Goal: Task Accomplishment & Management: Use online tool/utility

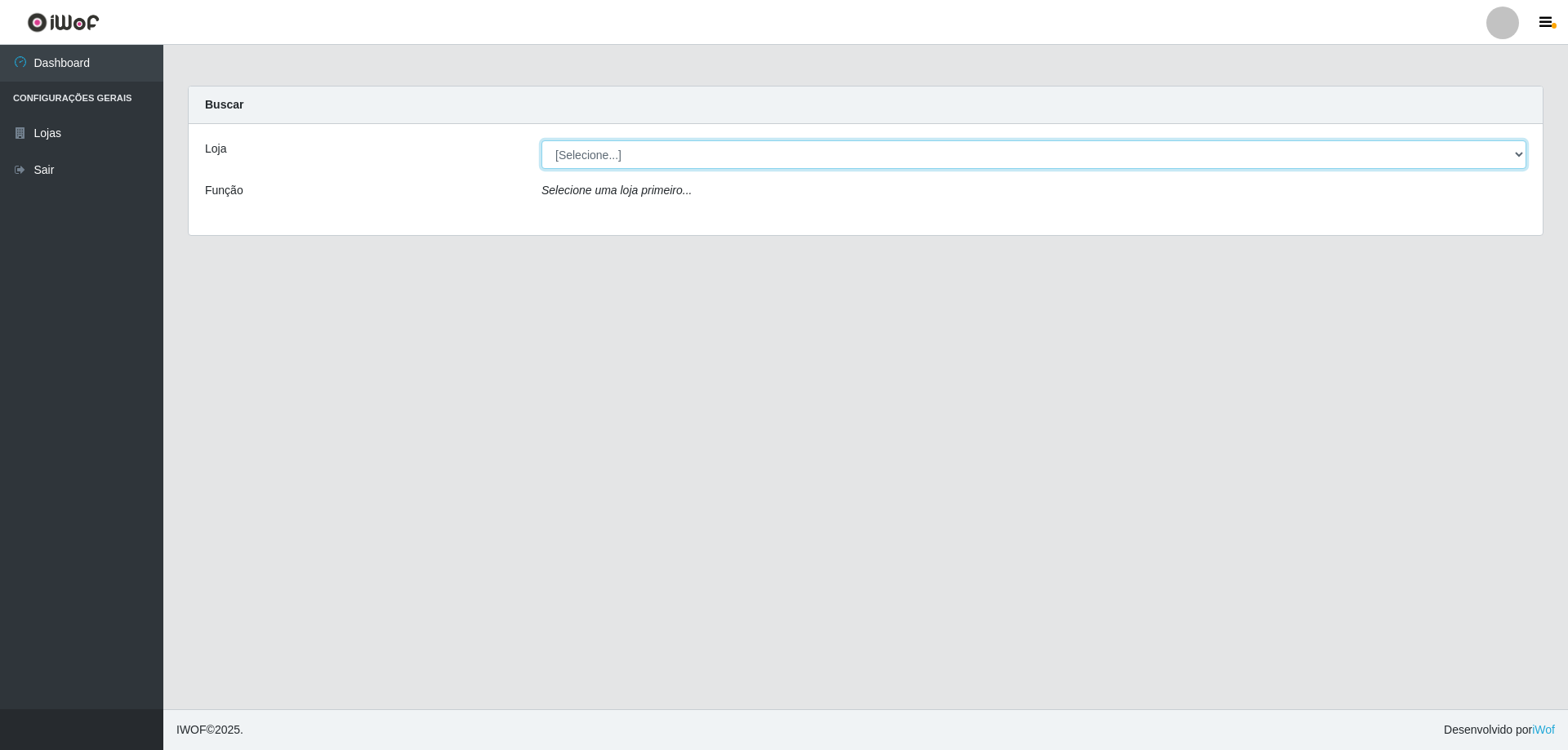
click at [783, 152] on select "[Selecione...] SuperShow Bis - Avenida 6 SuperShow [GEOGRAPHIC_DATA]" at bounding box center [1033, 155] width 985 height 29
select select "60"
click at [541, 141] on select "[Selecione...] SuperShow Bis - Avenida 6 SuperShow [GEOGRAPHIC_DATA]" at bounding box center [1033, 155] width 985 height 29
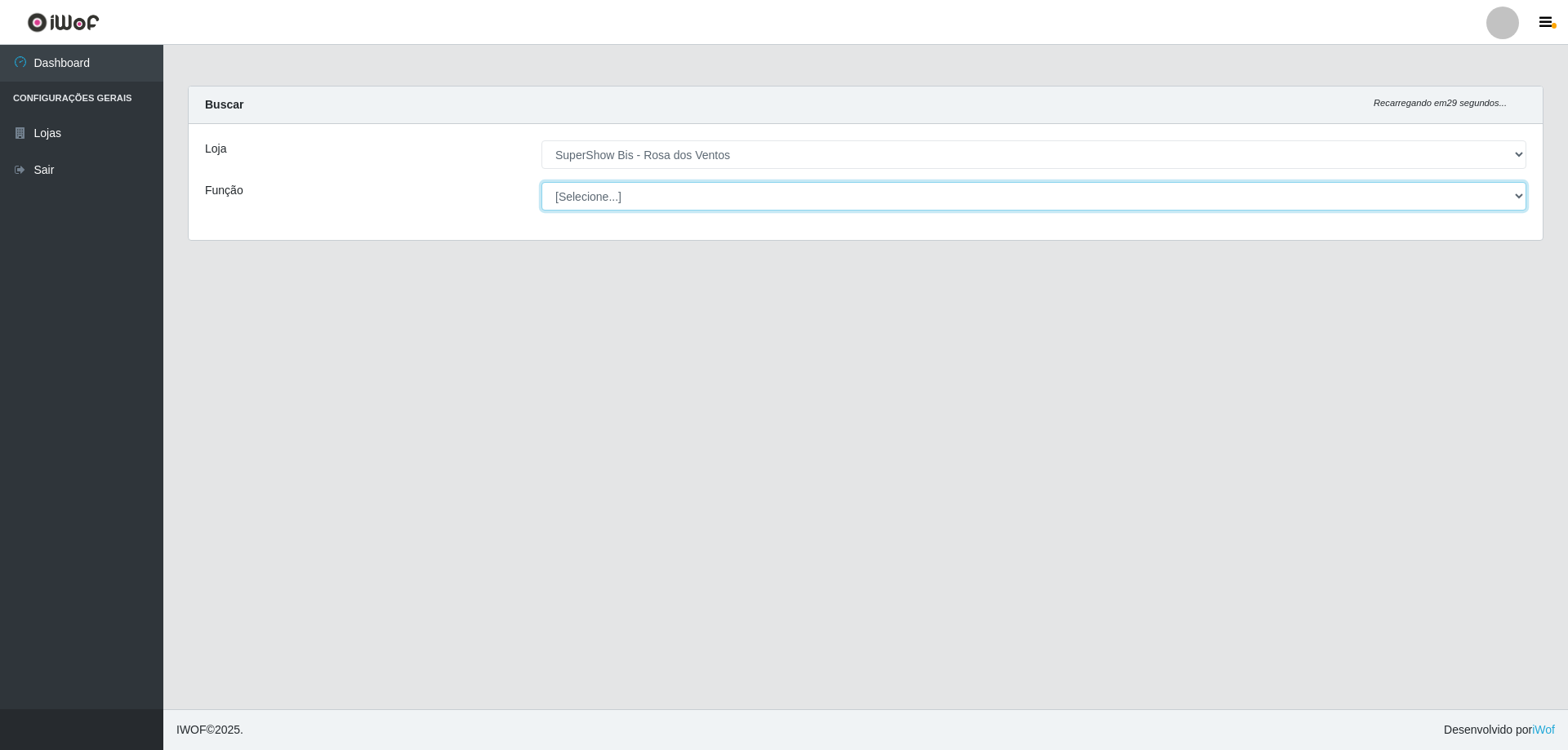
drag, startPoint x: 689, startPoint y: 211, endPoint x: 664, endPoint y: 204, distance: 26.0
click at [664, 204] on select "[Selecione...] ASG ASG + ASG ++ Auxiliar de Cozinha Balconista de Açougue Balco…" at bounding box center [1033, 197] width 985 height 29
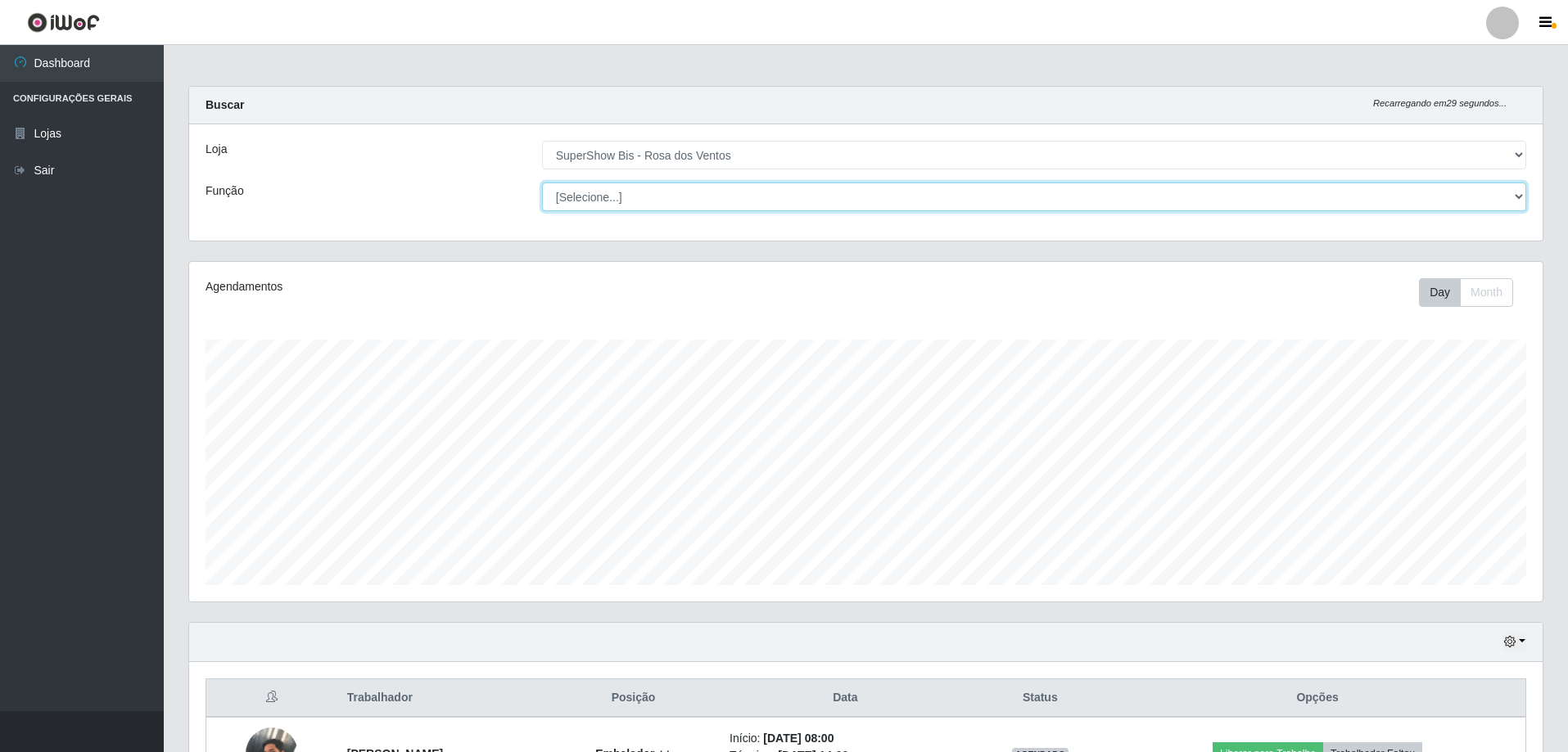
scroll to position [339, 1354]
click at [542, 183] on select "[Selecione...] ASG ASG + ASG ++ Auxiliar de Cozinha Balconista de Açougue Balco…" at bounding box center [1034, 197] width 984 height 29
click at [672, 198] on select "[Selecione...] ASG ASG + ASG ++ Auxiliar de Cozinha Balconista de Açougue Balco…" at bounding box center [1034, 197] width 984 height 29
click at [542, 183] on select "[Selecione...] ASG ASG + ASG ++ Auxiliar de Cozinha Balconista de Açougue Balco…" at bounding box center [1034, 197] width 984 height 29
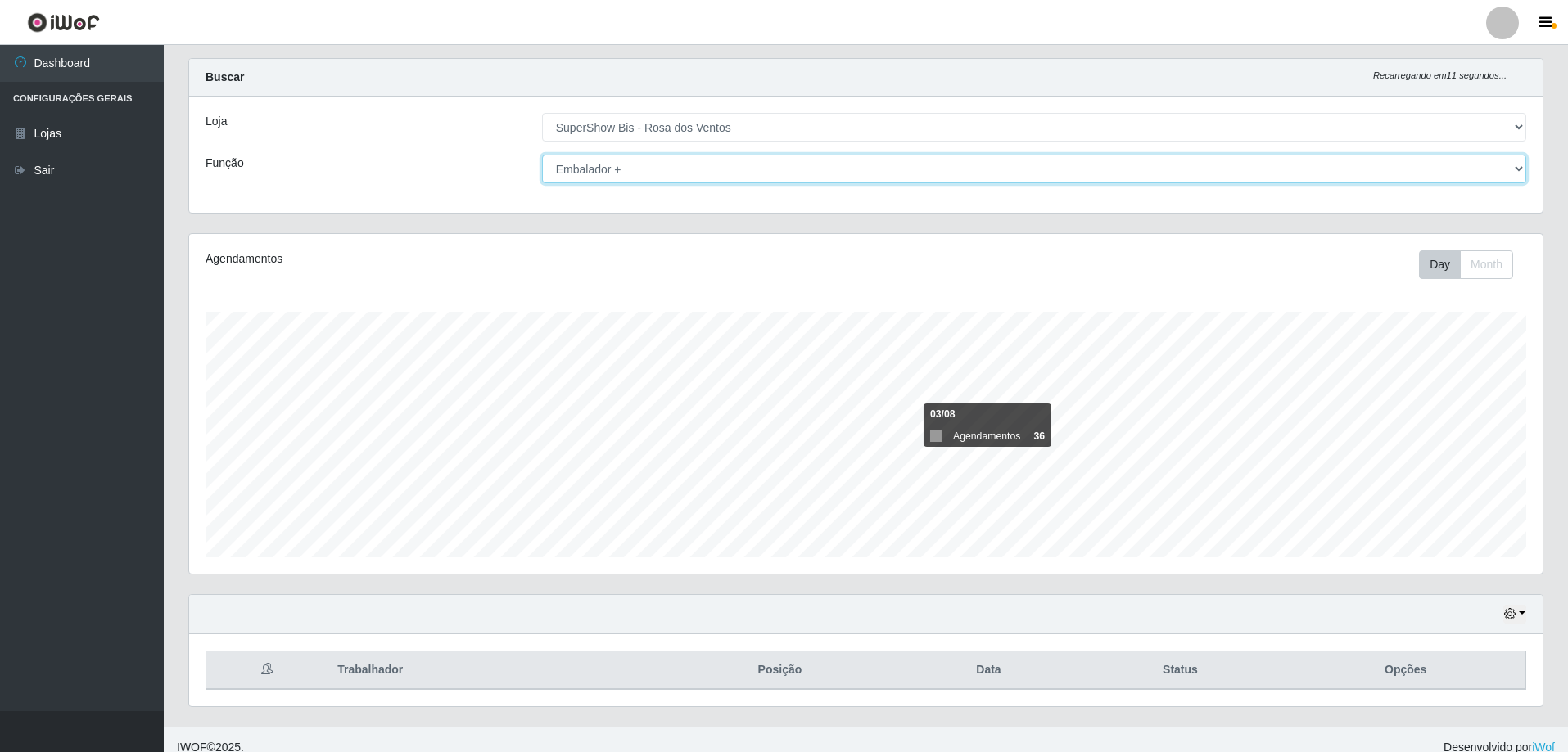
scroll to position [43, 0]
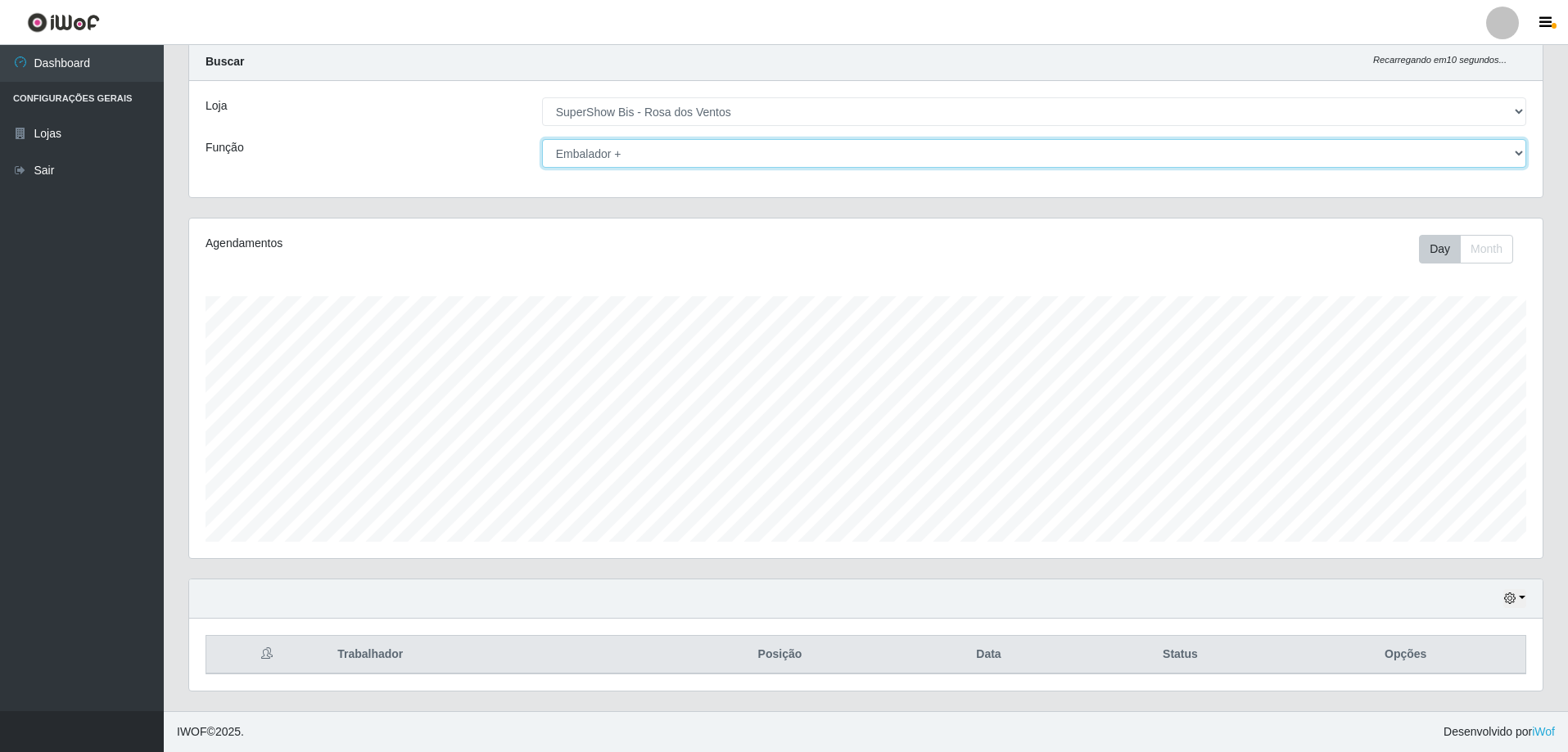
click at [660, 150] on select "[Selecione...] ASG ASG + ASG ++ Auxiliar de Cozinha Balconista de Açougue Balco…" at bounding box center [1034, 154] width 984 height 29
click at [542, 140] on select "[Selecione...] ASG ASG + ASG ++ Auxiliar de Cozinha Balconista de Açougue Balco…" at bounding box center [1034, 154] width 984 height 29
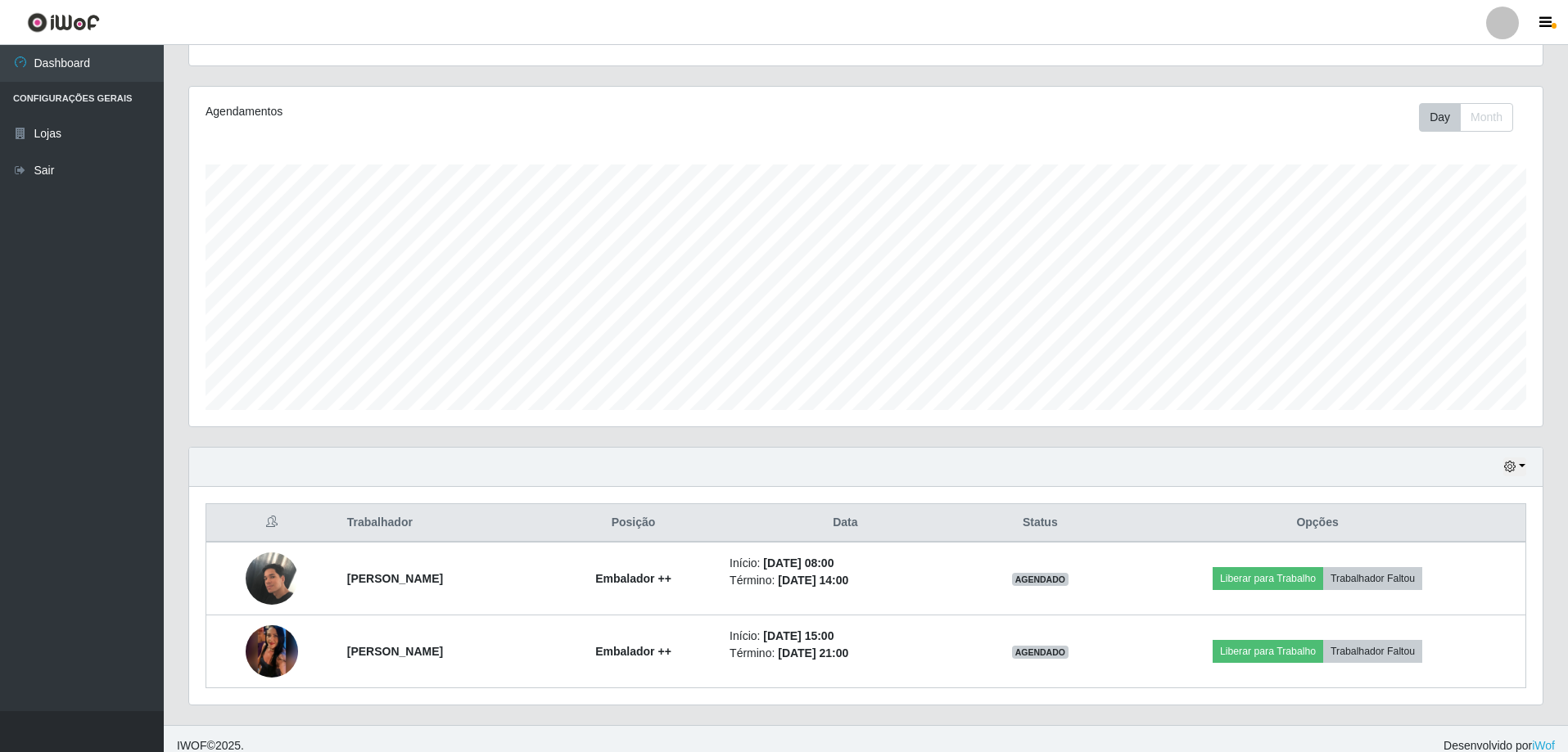
scroll to position [189, 0]
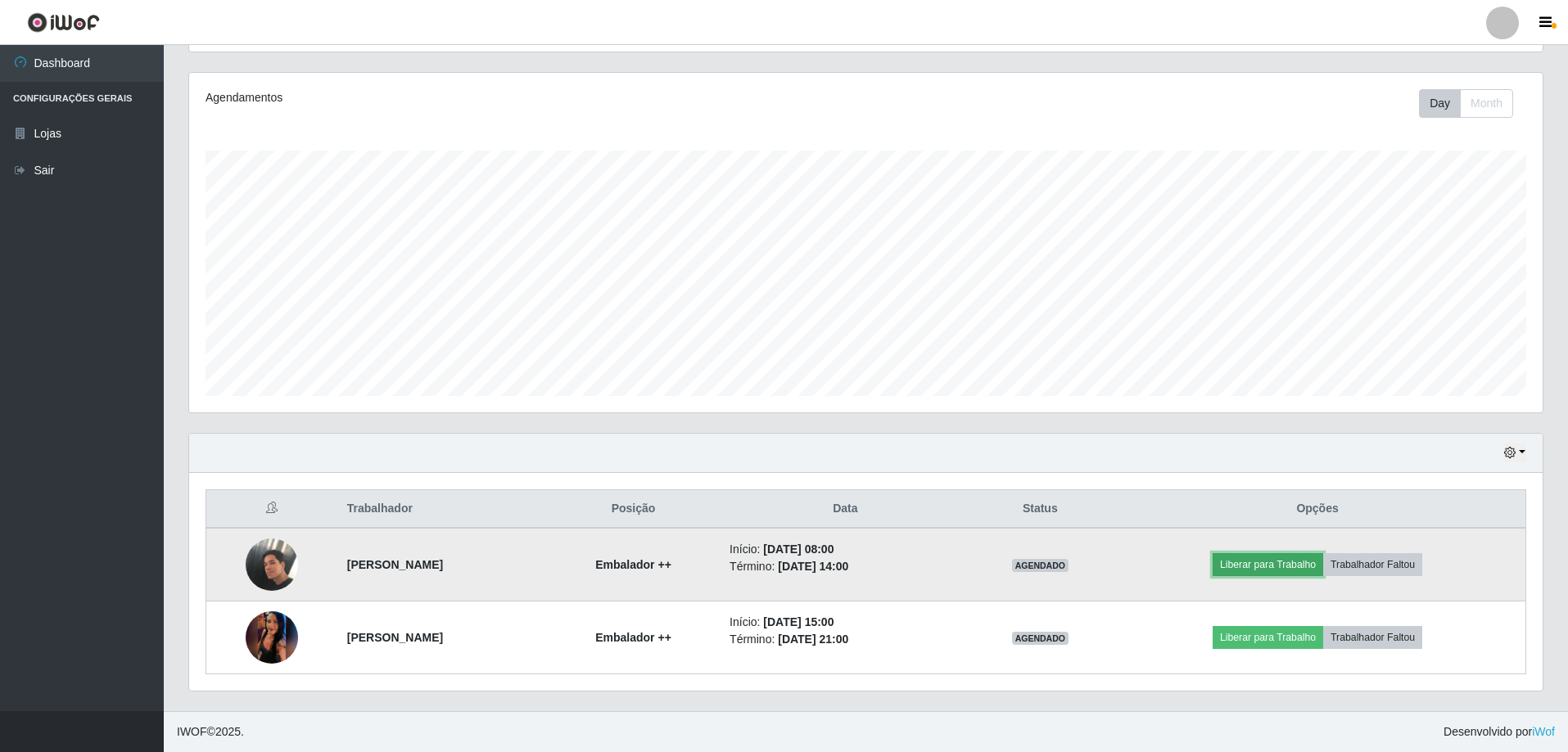
click at [1302, 561] on button "Liberar para Trabalho" at bounding box center [1268, 565] width 111 height 23
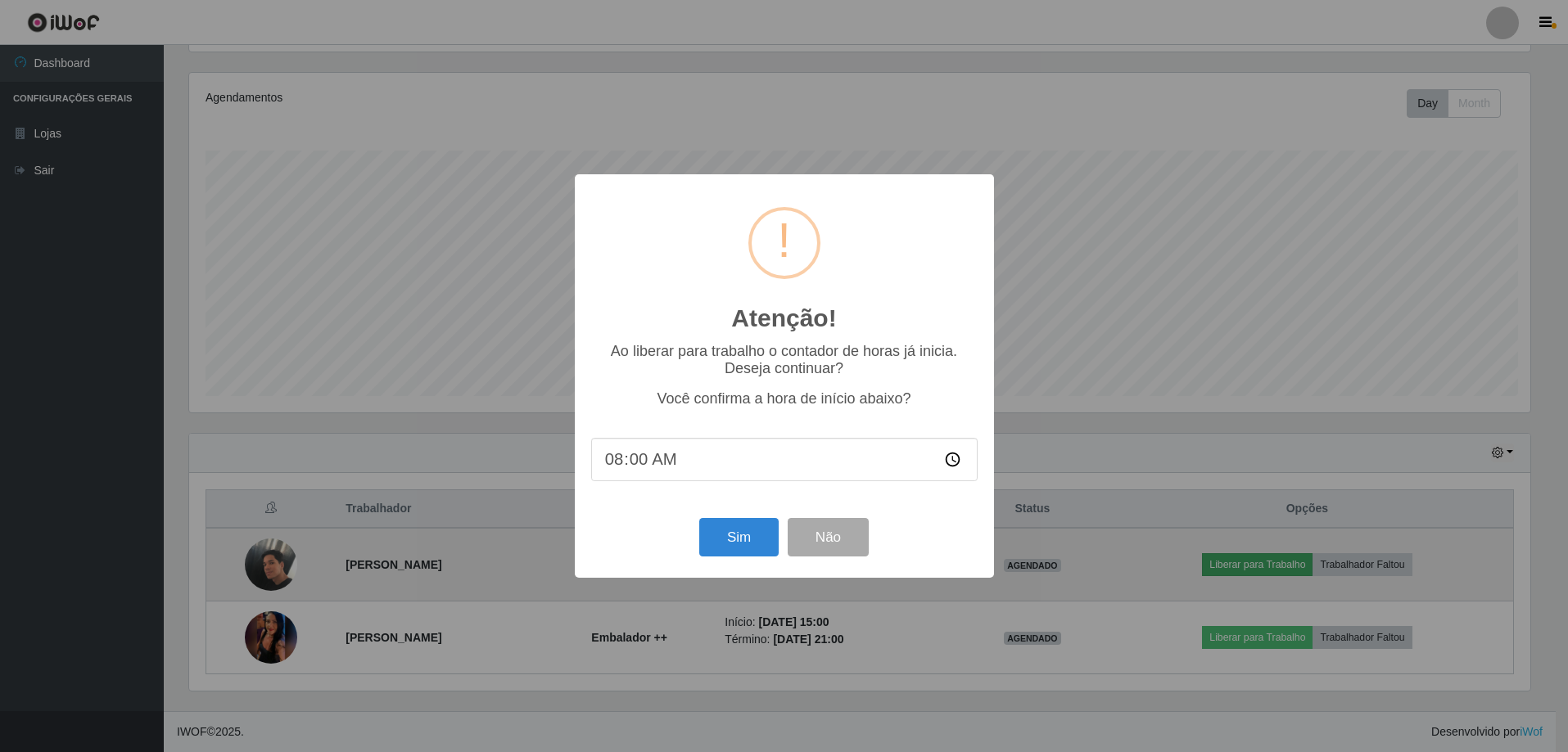
scroll to position [339, 1345]
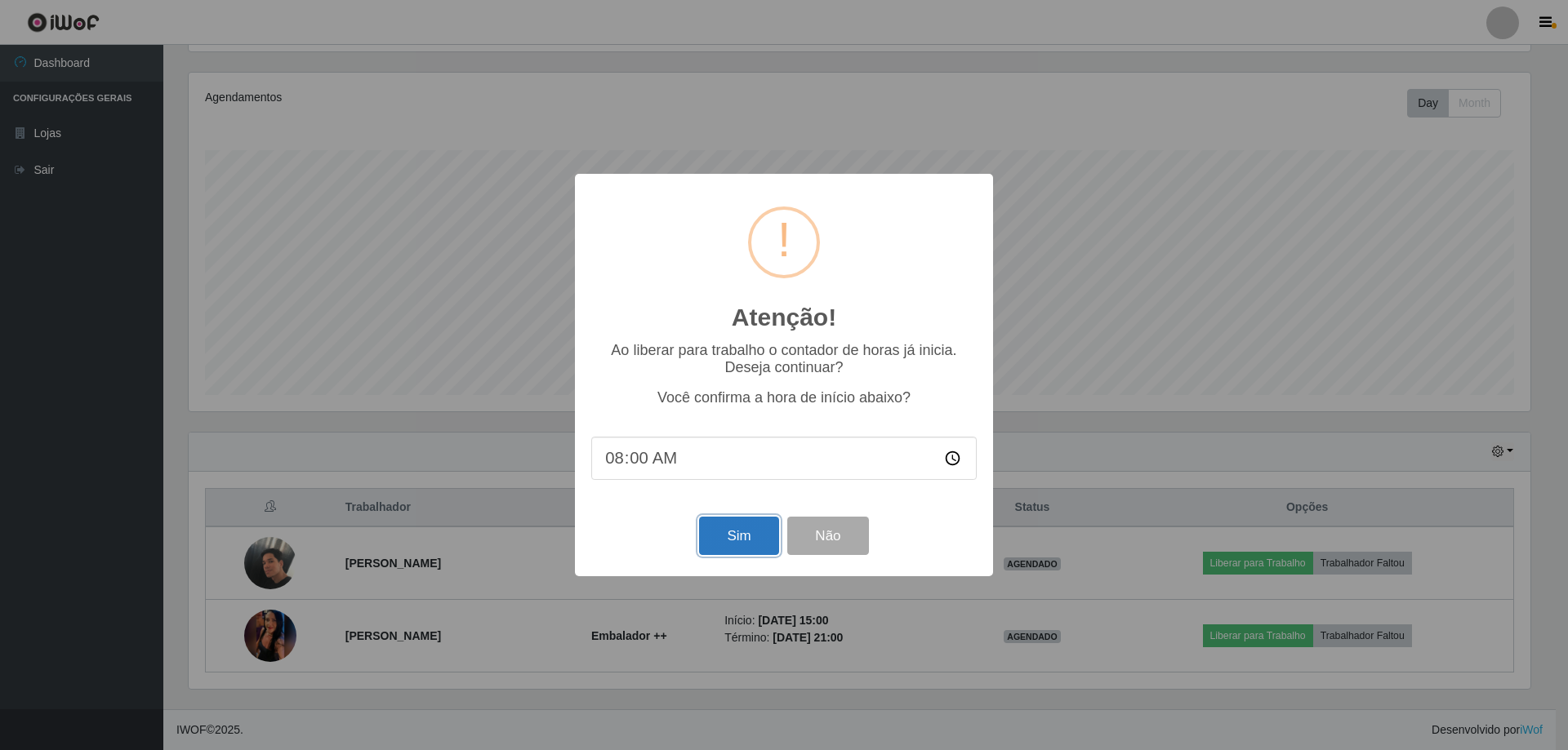
click at [741, 538] on button "Sim" at bounding box center [738, 535] width 79 height 38
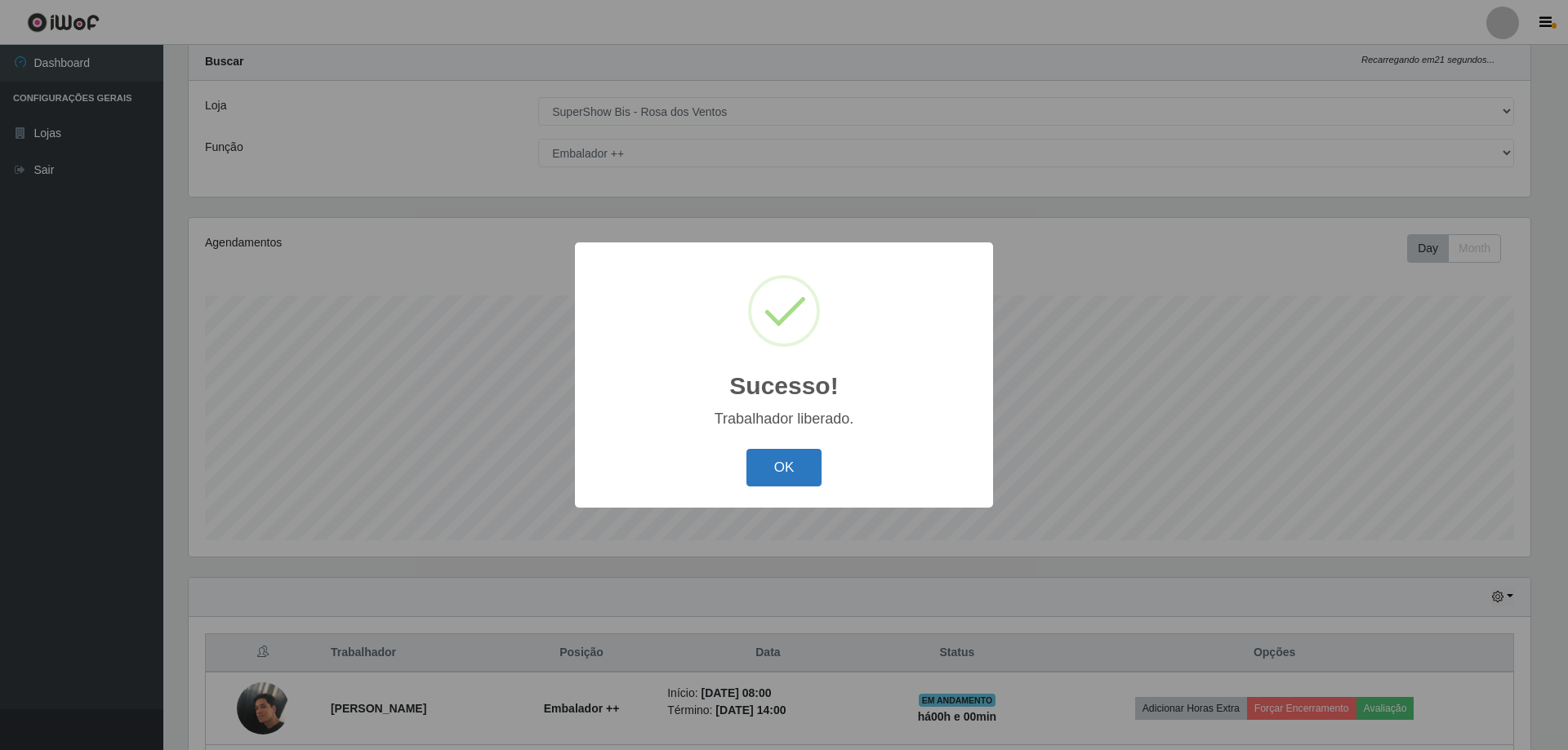
click at [779, 465] on button "OK" at bounding box center [785, 467] width 76 height 38
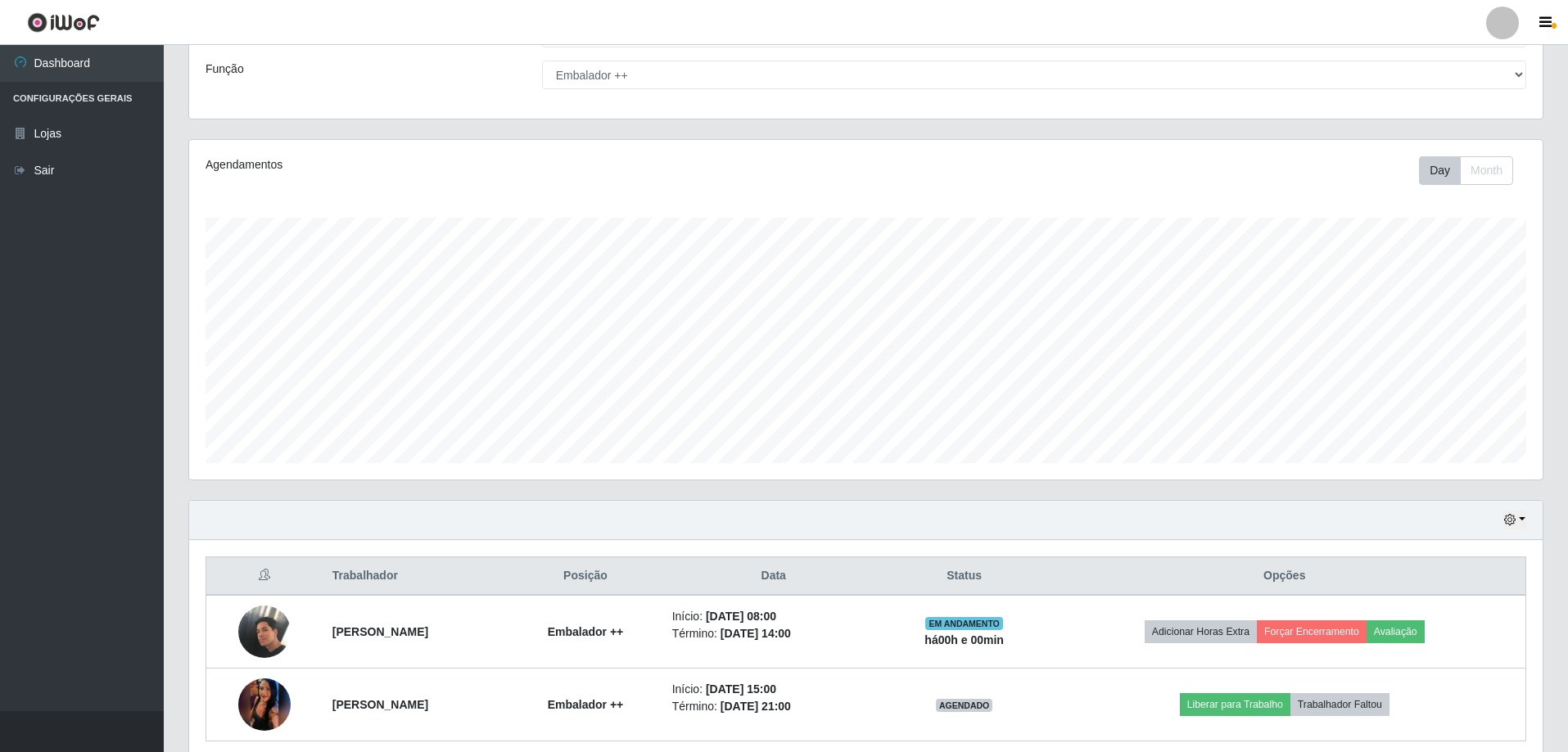
scroll to position [189, 0]
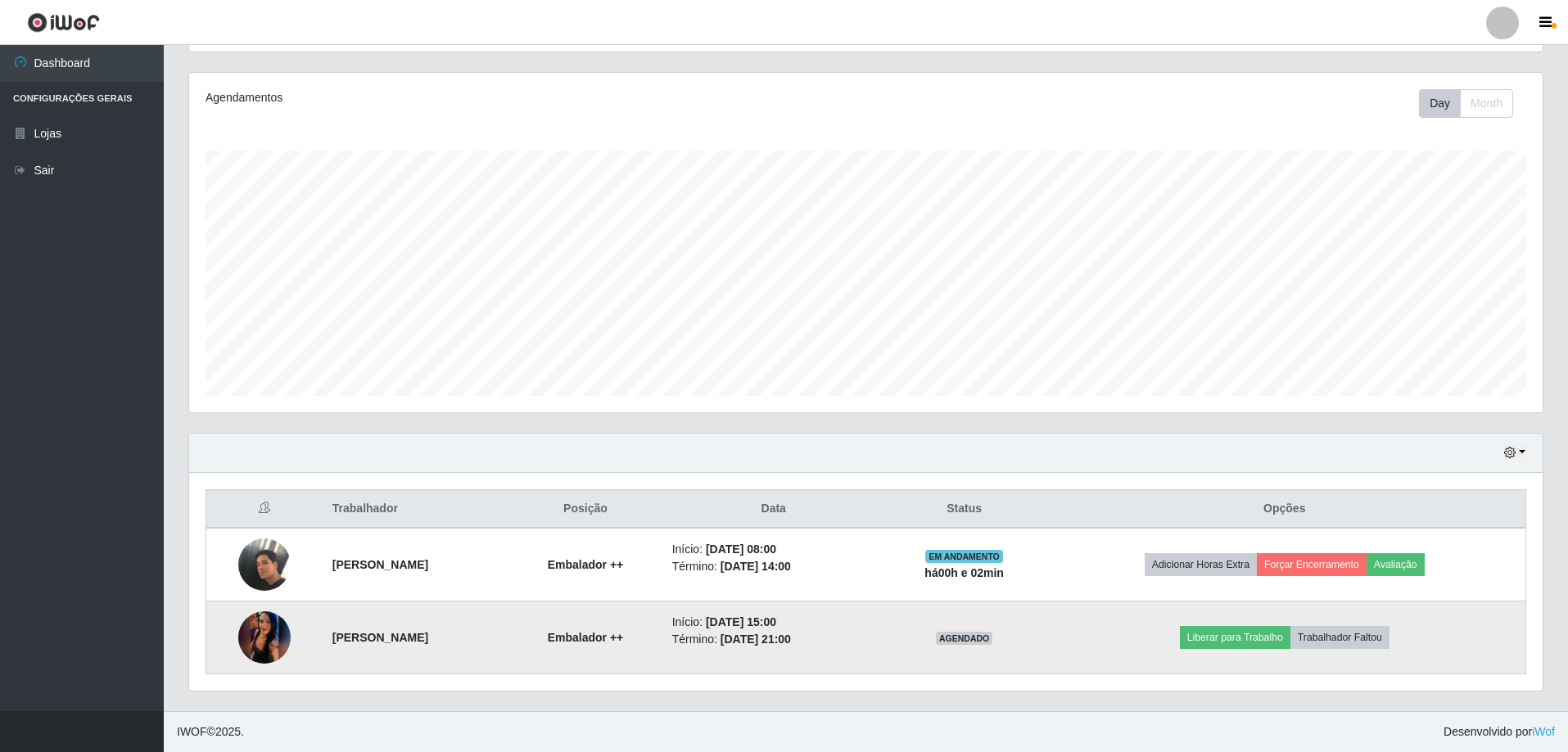
click at [246, 652] on img at bounding box center [265, 637] width 53 height 117
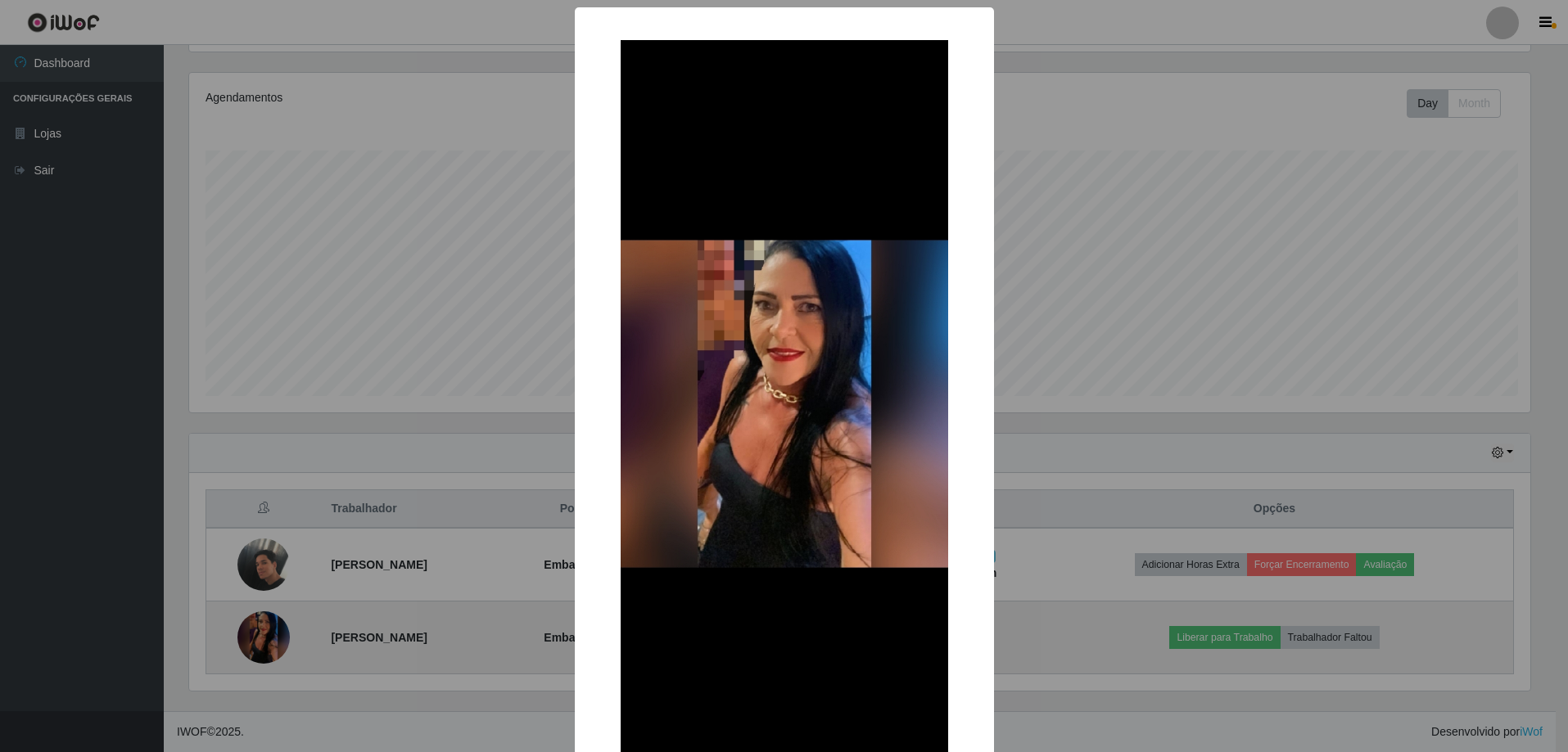
scroll to position [339, 1345]
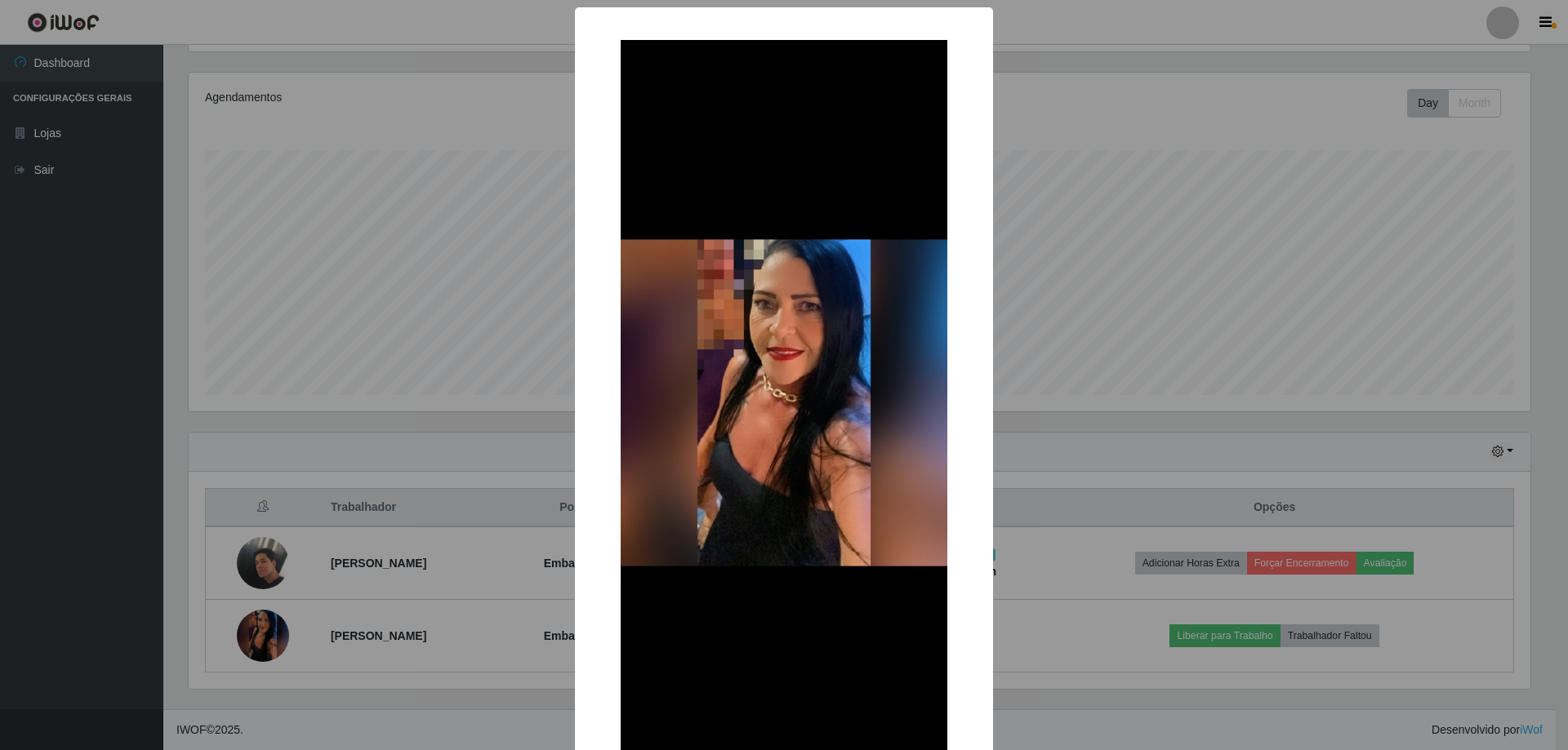
click at [244, 630] on div "× OK Cancel" at bounding box center [784, 375] width 1568 height 750
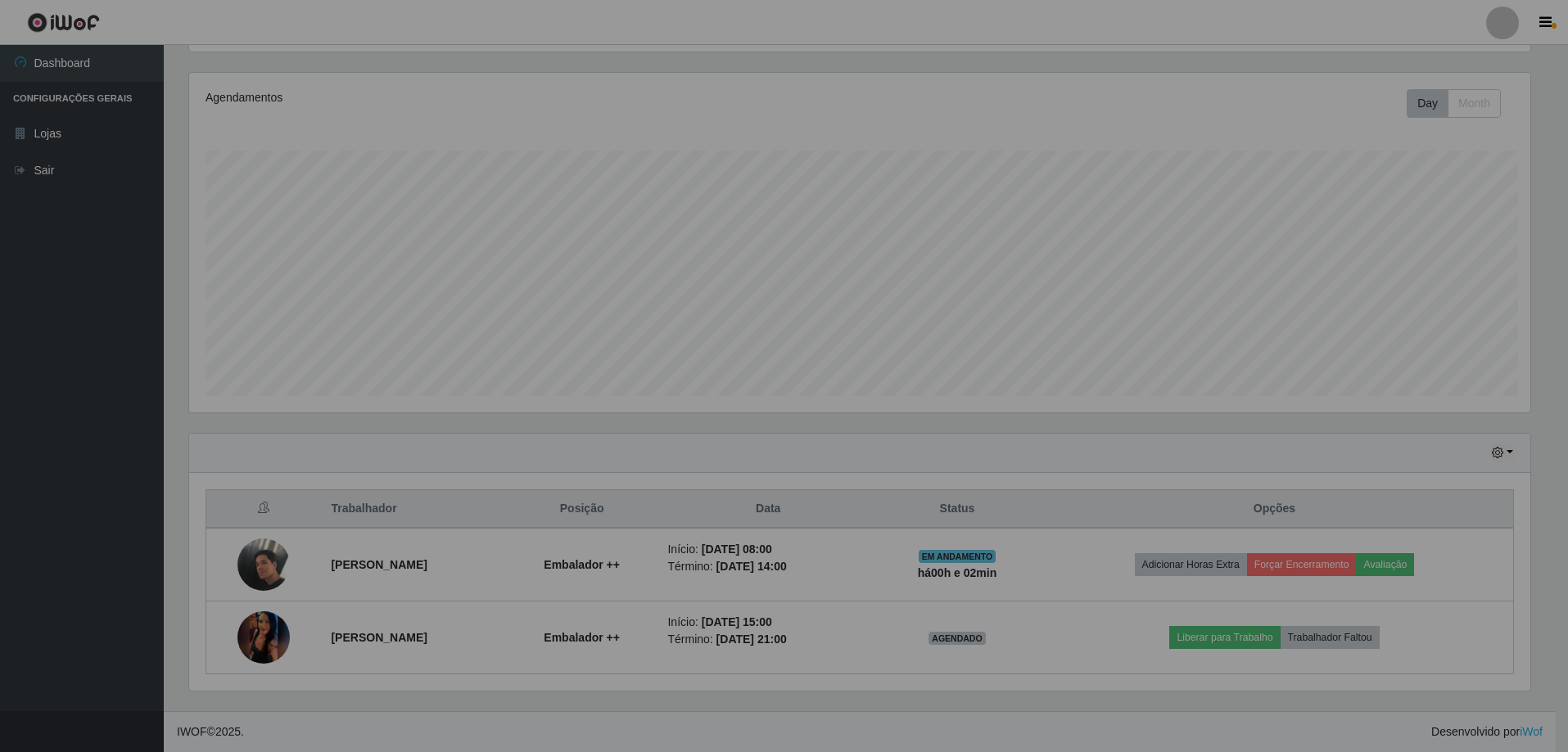
scroll to position [339, 1354]
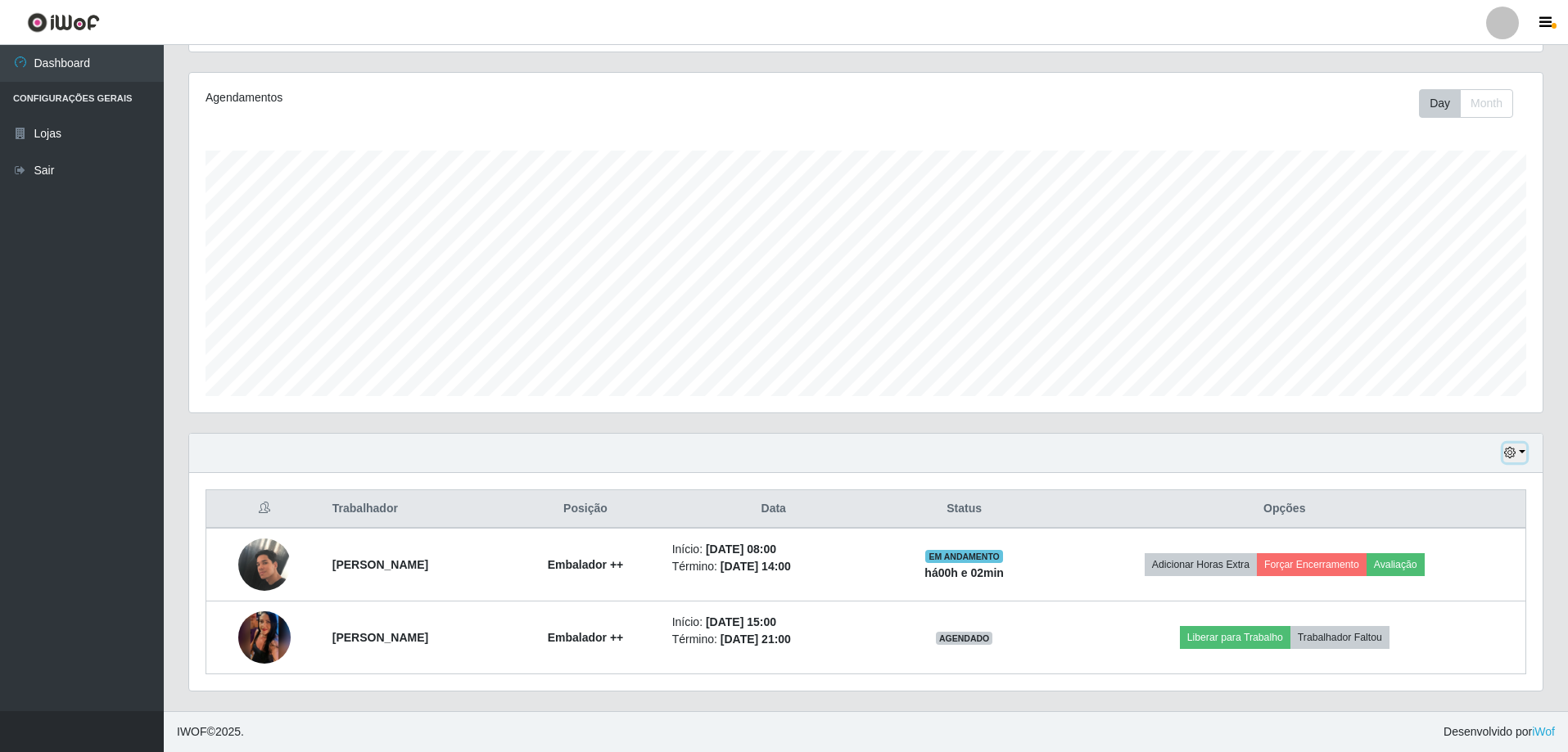
click at [1521, 453] on button "button" at bounding box center [1514, 453] width 23 height 19
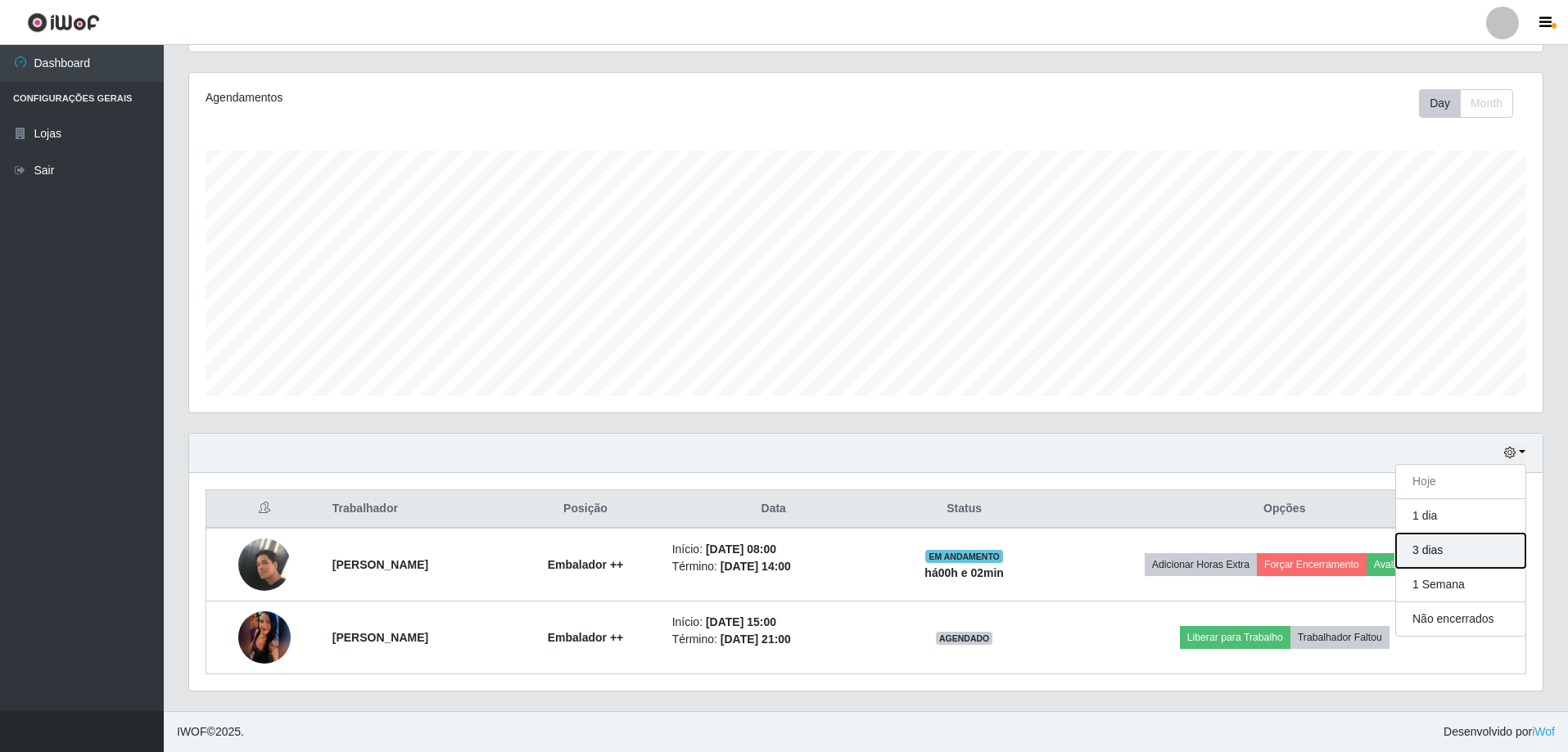
click at [1429, 552] on button "3 dias" at bounding box center [1461, 551] width 129 height 34
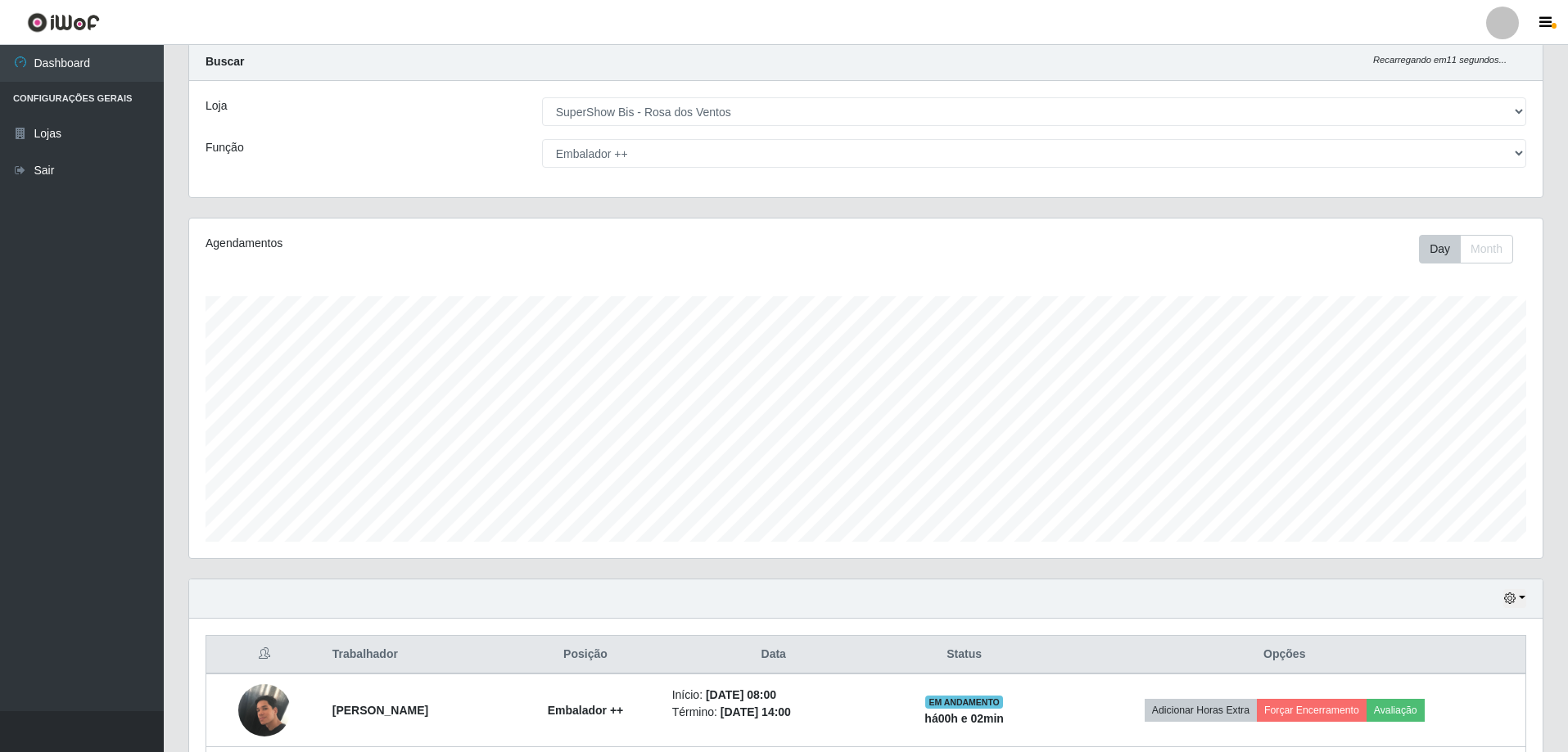
scroll to position [189, 0]
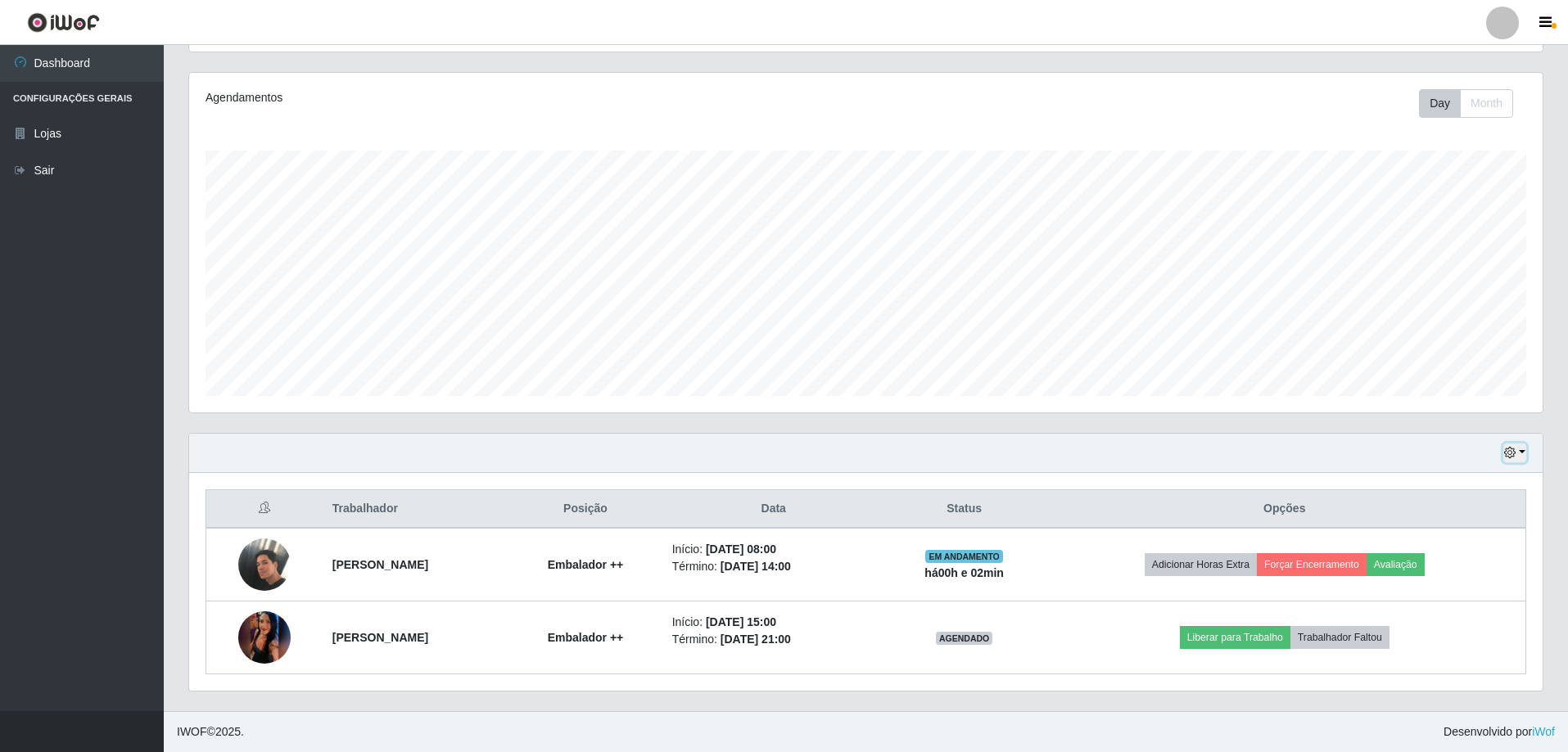
click at [1520, 452] on button "button" at bounding box center [1514, 453] width 23 height 19
click at [1062, 447] on div "Hoje 1 dia 3 dias 1 Semana Não encerrados" at bounding box center [865, 453] width 1354 height 39
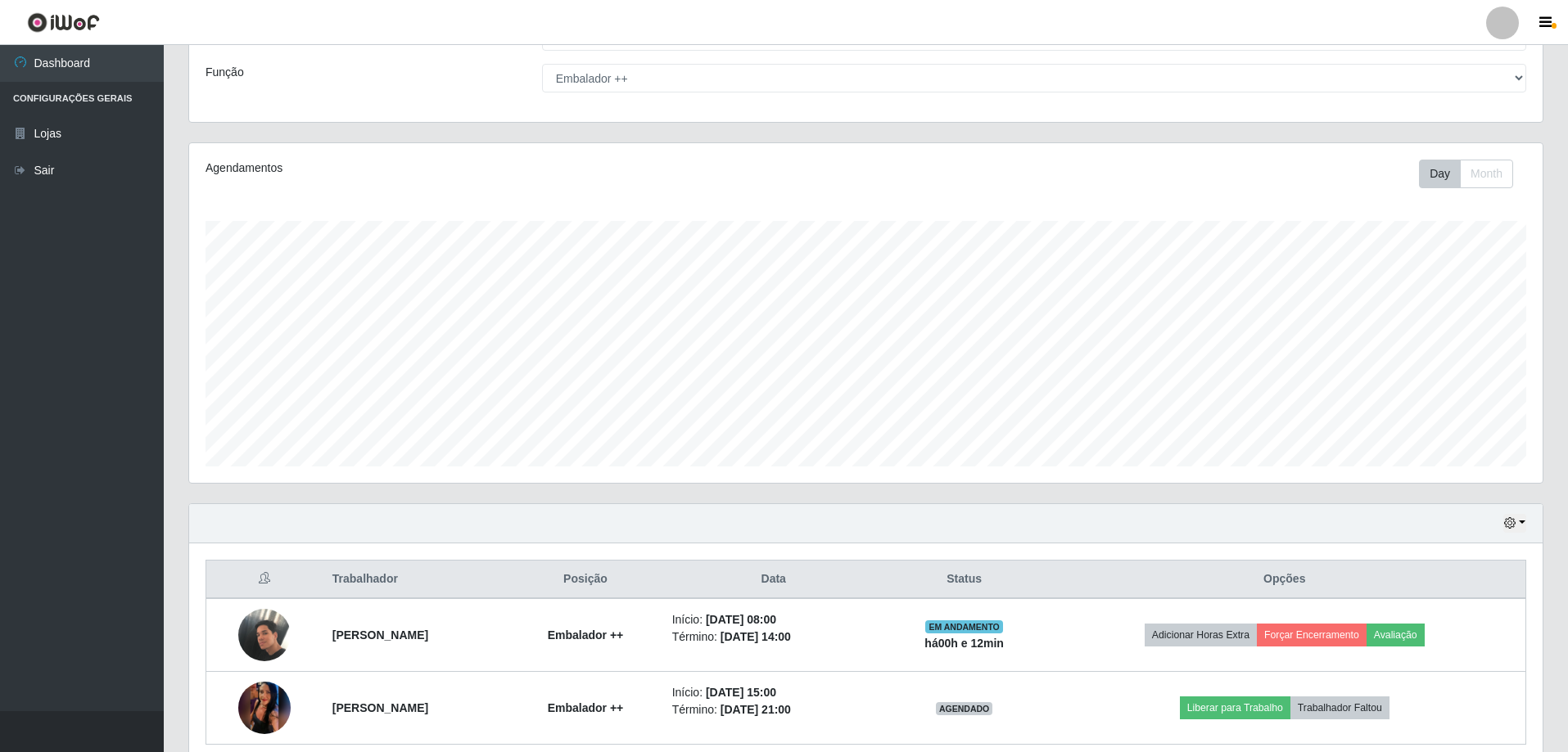
scroll to position [0, 0]
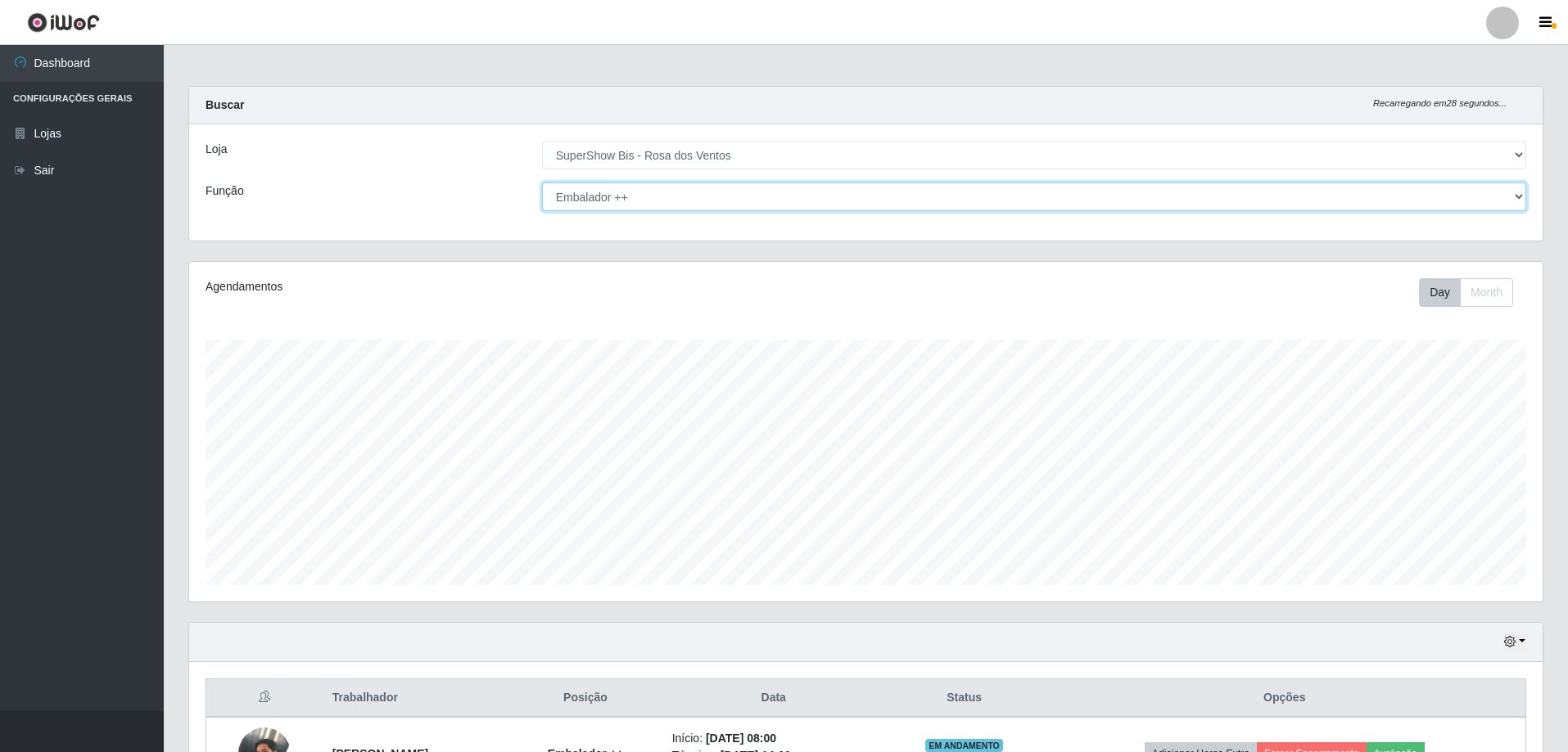
click at [650, 193] on select "[Selecione...] ASG ASG + ASG ++ Auxiliar de Cozinha Balconista de Açougue Balco…" at bounding box center [1034, 197] width 984 height 29
click at [542, 183] on select "[Selecione...] ASG ASG + ASG ++ Auxiliar de Cozinha Balconista de Açougue Balco…" at bounding box center [1034, 197] width 984 height 29
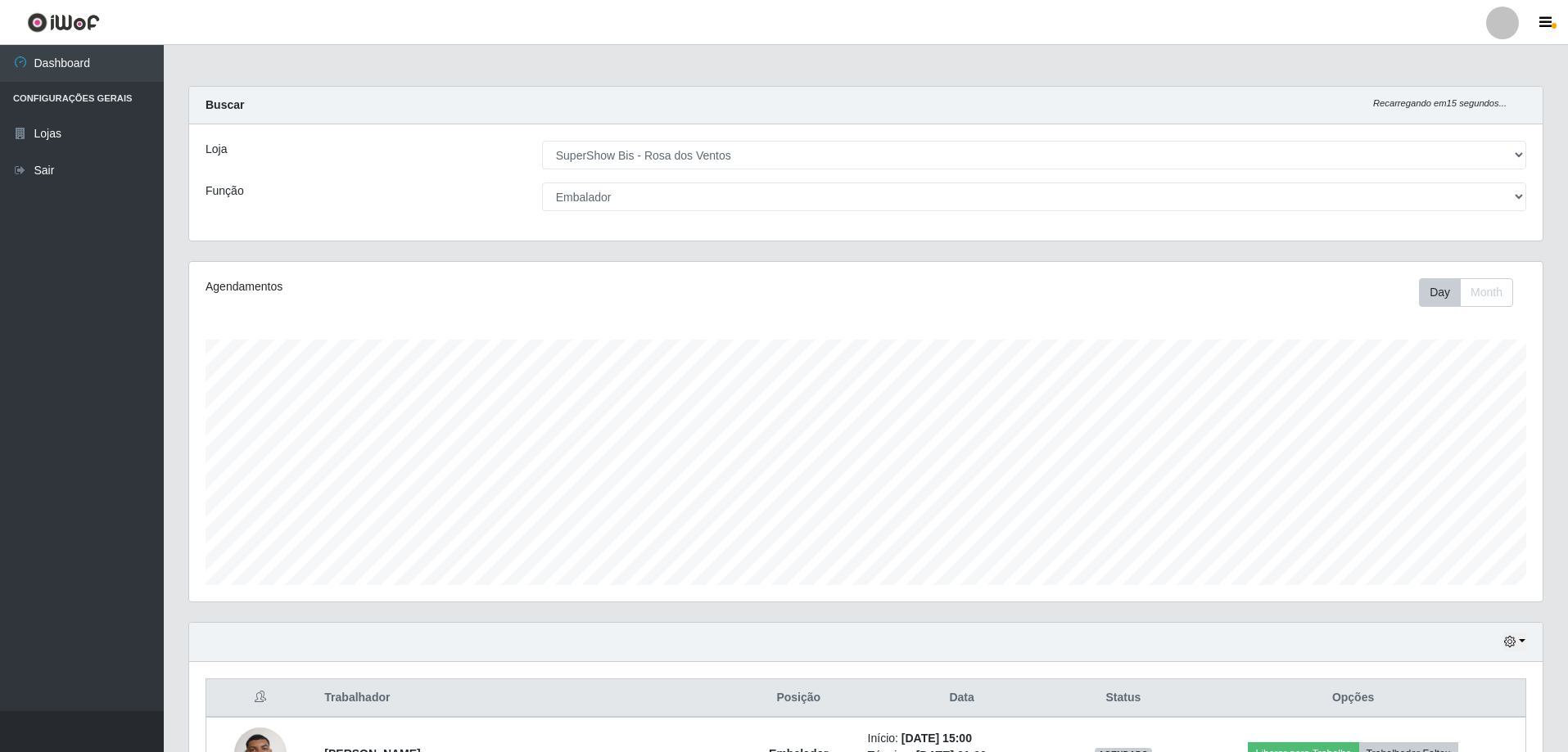
click at [721, 181] on div "Loja [Selecione...] SuperShow Bis - Avenida 6 SuperShow [GEOGRAPHIC_DATA] Funçã…" at bounding box center [865, 182] width 1354 height 117
click at [693, 191] on select "[Selecione...] ASG ASG + ASG ++ Auxiliar de Cozinha Balconista de Açougue Balco…" at bounding box center [1034, 197] width 984 height 29
select select "71"
click at [542, 183] on select "[Selecione...] ASG ASG + ASG ++ Auxiliar de Cozinha Balconista de Açougue Balco…" at bounding box center [1034, 197] width 984 height 29
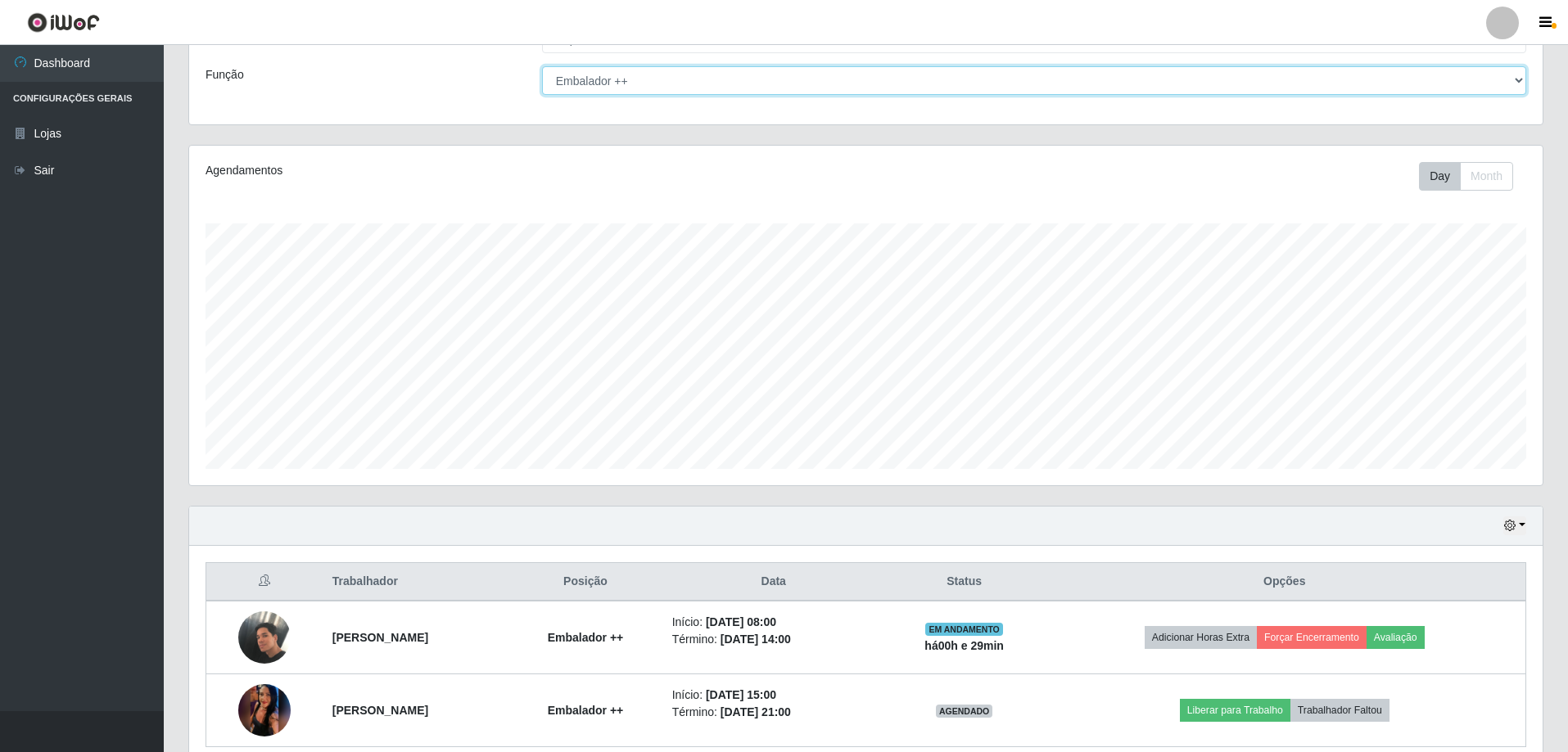
scroll to position [189, 0]
